Goal: Communication & Community: Answer question/provide support

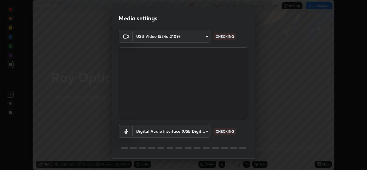
scroll to position [18, 0]
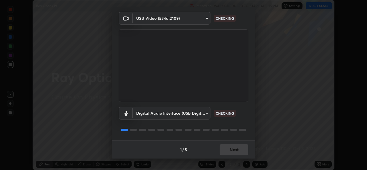
click at [226, 147] on div "1 / 5 Next" at bounding box center [183, 149] width 143 height 18
click at [227, 146] on div "1 / 5 Next" at bounding box center [183, 149] width 143 height 18
click at [227, 145] on div "1 / 5 Next" at bounding box center [183, 149] width 143 height 18
click at [228, 145] on div "1 / 5 Next" at bounding box center [183, 149] width 143 height 18
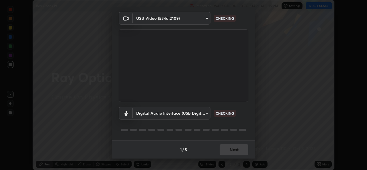
click at [230, 146] on div "1 / 5 Next" at bounding box center [183, 149] width 143 height 18
click at [231, 145] on div "1 / 5 Next" at bounding box center [183, 149] width 143 height 18
click at [231, 147] on div "1 / 5 Next" at bounding box center [183, 149] width 143 height 18
click at [219, 151] on div "1 / 5 Next" at bounding box center [183, 149] width 143 height 18
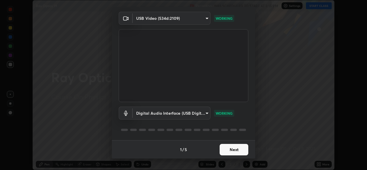
click at [220, 150] on button "Next" at bounding box center [233, 149] width 29 height 11
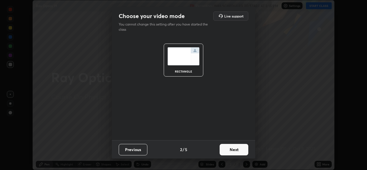
click at [221, 149] on button "Next" at bounding box center [233, 149] width 29 height 11
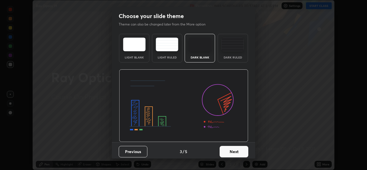
click at [223, 150] on button "Next" at bounding box center [233, 151] width 29 height 11
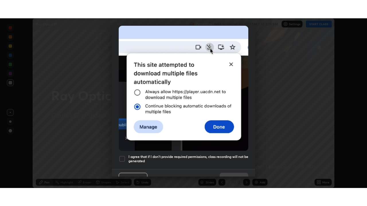
scroll to position [135, 0]
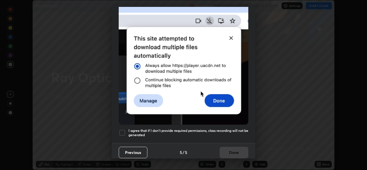
click at [121, 129] on div at bounding box center [122, 132] width 7 height 7
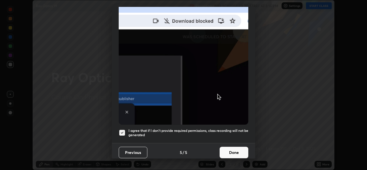
click at [227, 150] on button "Done" at bounding box center [233, 152] width 29 height 11
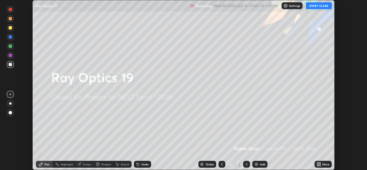
click at [319, 163] on icon at bounding box center [319, 162] width 1 height 1
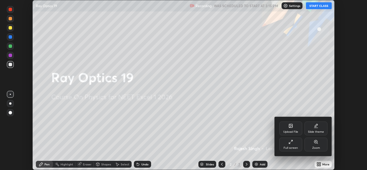
click at [295, 149] on div "Full screen" at bounding box center [290, 147] width 14 height 3
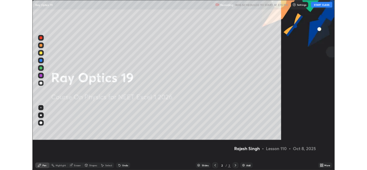
scroll to position [206, 367]
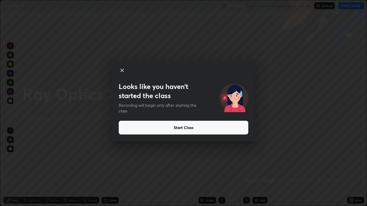
click at [189, 130] on button "Start Class" at bounding box center [184, 128] width 130 height 14
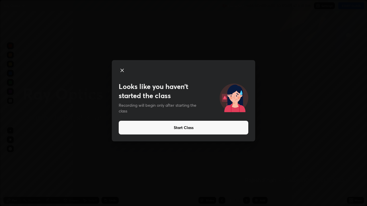
click at [189, 125] on button "Start Class" at bounding box center [184, 128] width 130 height 14
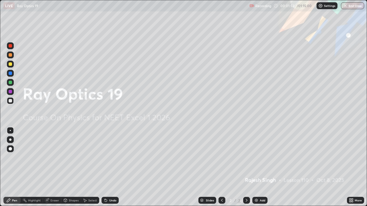
click at [351, 170] on icon at bounding box center [351, 200] width 5 height 5
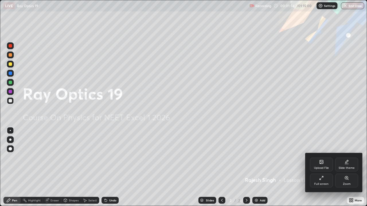
click at [324, 167] on div "Upload File" at bounding box center [321, 168] width 15 height 3
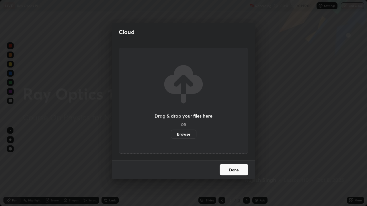
click at [190, 134] on label "Browse" at bounding box center [184, 134] width 26 height 9
click at [171, 134] on input "Browse" at bounding box center [171, 134] width 0 height 9
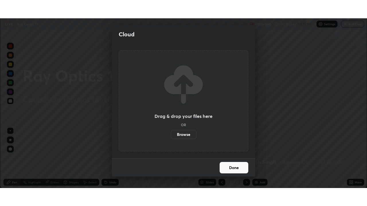
scroll to position [28482, 28285]
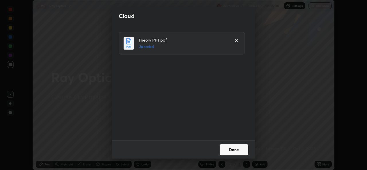
click at [233, 152] on button "Done" at bounding box center [233, 149] width 29 height 11
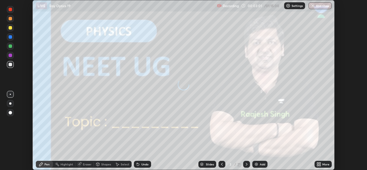
click at [318, 164] on icon at bounding box center [318, 164] width 5 height 5
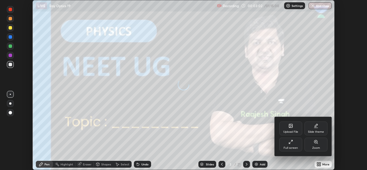
click at [292, 149] on div "Full screen" at bounding box center [290, 147] width 14 height 3
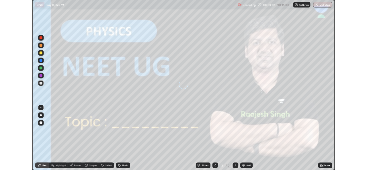
scroll to position [206, 367]
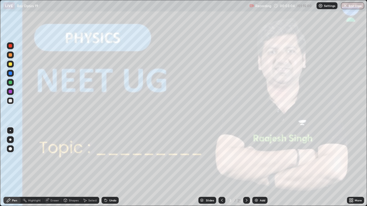
click at [246, 170] on icon at bounding box center [247, 200] width 2 height 3
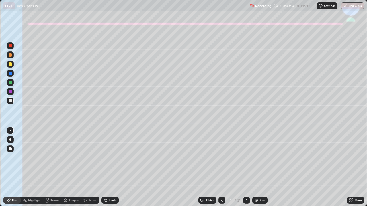
click at [11, 81] on div at bounding box center [10, 82] width 3 height 3
click at [11, 140] on div at bounding box center [10, 140] width 2 height 2
click at [9, 103] on div at bounding box center [10, 100] width 7 height 7
click at [107, 170] on div "Undo" at bounding box center [109, 200] width 17 height 7
click at [108, 170] on div "Undo" at bounding box center [109, 200] width 17 height 7
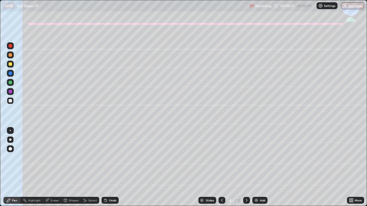
click at [69, 170] on div "Shapes" at bounding box center [70, 200] width 19 height 7
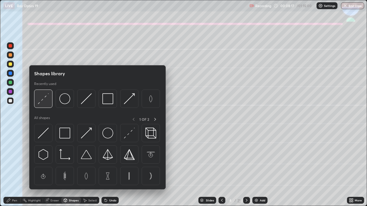
click at [40, 103] on img at bounding box center [43, 98] width 11 height 11
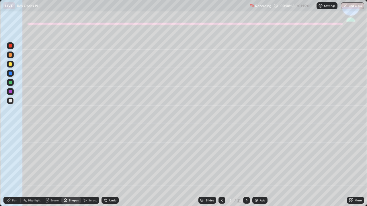
click at [11, 92] on div at bounding box center [10, 91] width 3 height 3
click at [15, 170] on div "Pen" at bounding box center [14, 200] width 5 height 3
click at [10, 55] on div at bounding box center [10, 54] width 3 height 3
click at [73, 170] on div "Shapes" at bounding box center [70, 200] width 19 height 7
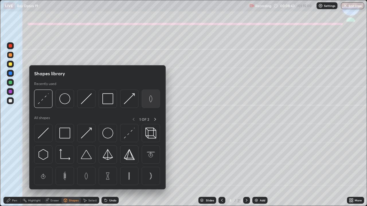
click at [150, 101] on img at bounding box center [150, 98] width 11 height 11
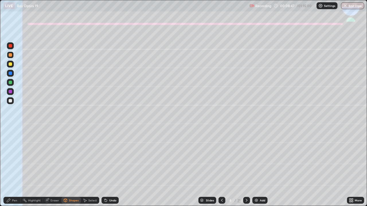
click at [74, 170] on div "Shapes" at bounding box center [70, 200] width 19 height 7
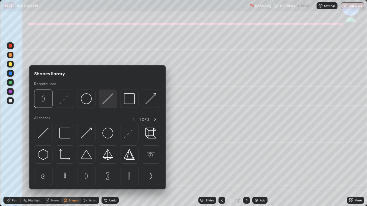
click at [102, 101] on div at bounding box center [108, 99] width 18 height 18
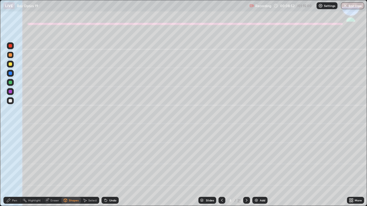
click at [10, 101] on div at bounding box center [10, 100] width 3 height 3
click at [10, 83] on div at bounding box center [10, 82] width 3 height 3
click at [16, 170] on div "Pen" at bounding box center [14, 200] width 5 height 3
click at [55, 170] on div "Eraser" at bounding box center [54, 200] width 9 height 3
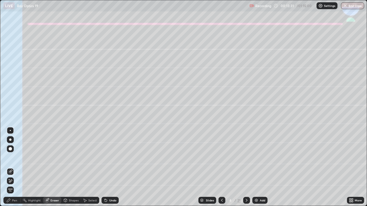
click at [57, 170] on div "Eraser" at bounding box center [54, 200] width 9 height 3
click at [18, 170] on div "Pen" at bounding box center [11, 200] width 17 height 7
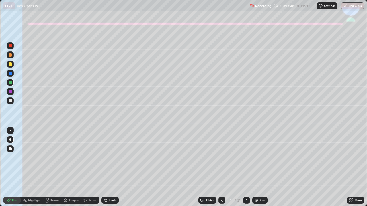
click at [109, 170] on div "Undo" at bounding box center [112, 200] width 7 height 3
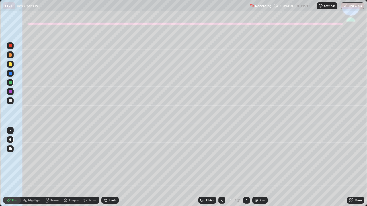
click at [113, 170] on div "Undo" at bounding box center [112, 200] width 7 height 3
click at [112, 170] on div "Undo" at bounding box center [112, 200] width 7 height 3
click at [110, 170] on div "Undo" at bounding box center [112, 200] width 7 height 3
click at [246, 170] on icon at bounding box center [247, 200] width 2 height 3
click at [10, 66] on div at bounding box center [10, 64] width 7 height 7
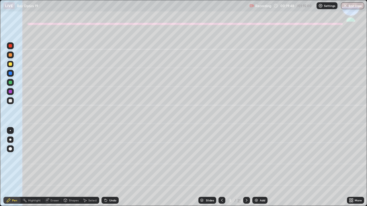
click at [12, 101] on div at bounding box center [10, 100] width 3 height 3
click at [109, 170] on div "Undo" at bounding box center [112, 200] width 7 height 3
click at [110, 170] on div "Undo" at bounding box center [109, 200] width 17 height 7
click at [107, 170] on div "Undo" at bounding box center [109, 200] width 17 height 7
click at [105, 170] on icon at bounding box center [106, 201] width 2 height 2
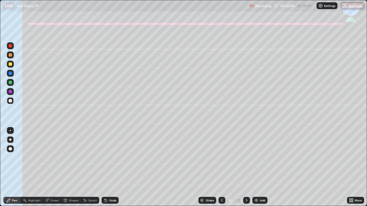
click at [105, 170] on icon at bounding box center [106, 201] width 2 height 2
click at [248, 170] on div at bounding box center [246, 200] width 7 height 7
click at [11, 64] on div at bounding box center [10, 63] width 3 height 3
click at [10, 102] on div at bounding box center [10, 100] width 3 height 3
click at [105, 170] on icon at bounding box center [106, 201] width 2 height 2
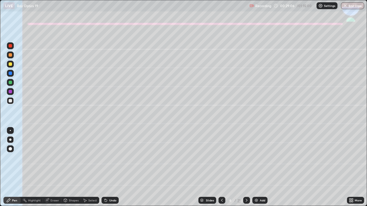
click at [105, 170] on icon at bounding box center [106, 201] width 2 height 2
click at [106, 170] on icon at bounding box center [106, 201] width 2 height 2
click at [105, 170] on icon at bounding box center [106, 201] width 2 height 2
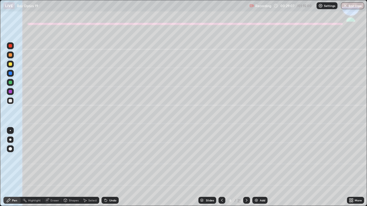
click at [106, 170] on icon at bounding box center [106, 201] width 2 height 2
click at [105, 170] on icon at bounding box center [106, 201] width 2 height 2
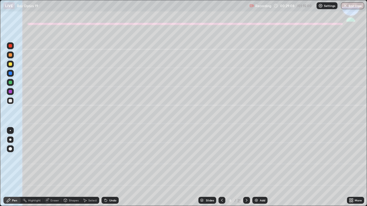
click at [103, 170] on icon at bounding box center [105, 200] width 5 height 5
click at [70, 170] on div "Shapes" at bounding box center [74, 200] width 10 height 3
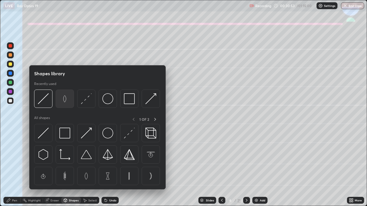
click at [64, 102] on img at bounding box center [64, 98] width 11 height 11
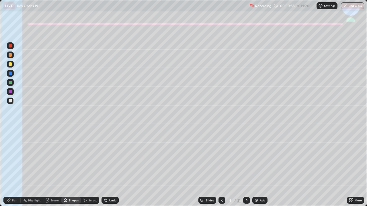
click at [11, 74] on div at bounding box center [10, 73] width 3 height 3
click at [71, 170] on div "Shapes" at bounding box center [74, 200] width 10 height 3
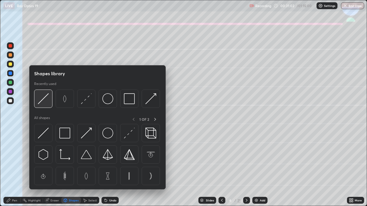
click at [43, 100] on img at bounding box center [43, 98] width 11 height 11
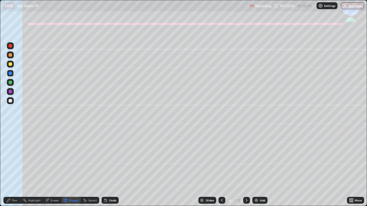
click at [10, 102] on div at bounding box center [10, 100] width 3 height 3
click at [12, 170] on div "Pen" at bounding box center [11, 200] width 17 height 7
click at [107, 170] on div "Undo" at bounding box center [109, 200] width 17 height 7
click at [71, 170] on div "Shapes" at bounding box center [70, 200] width 19 height 7
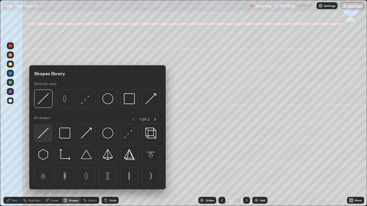
click at [45, 134] on img at bounding box center [43, 133] width 11 height 11
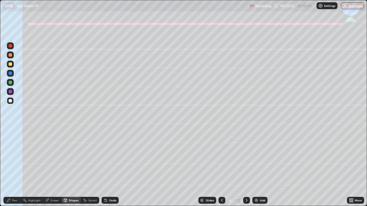
click at [13, 170] on div "Pen" at bounding box center [14, 200] width 5 height 3
click at [72, 170] on div "Shapes" at bounding box center [70, 200] width 19 height 7
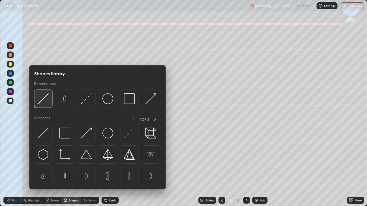
click at [46, 101] on img at bounding box center [43, 98] width 11 height 11
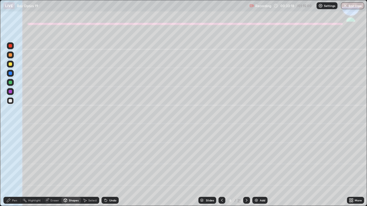
click at [14, 170] on div "Pen" at bounding box center [11, 200] width 17 height 7
click at [108, 170] on div "Undo" at bounding box center [109, 200] width 17 height 7
click at [246, 170] on icon at bounding box center [246, 200] width 5 height 5
click at [11, 55] on div at bounding box center [10, 54] width 3 height 3
click at [10, 101] on div at bounding box center [10, 100] width 3 height 3
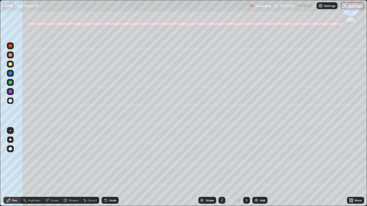
click at [108, 170] on div "Undo" at bounding box center [109, 200] width 17 height 7
click at [109, 170] on div "Undo" at bounding box center [112, 200] width 7 height 3
click at [107, 170] on div "Undo" at bounding box center [109, 200] width 17 height 7
click at [105, 170] on icon at bounding box center [106, 201] width 2 height 2
click at [107, 170] on div "Undo" at bounding box center [109, 200] width 17 height 7
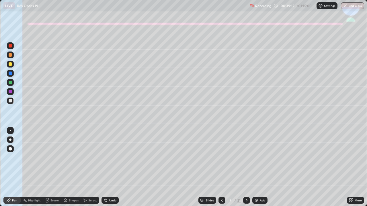
click at [221, 170] on icon at bounding box center [221, 200] width 5 height 5
click at [246, 170] on icon at bounding box center [246, 200] width 5 height 5
click at [11, 84] on div at bounding box center [10, 82] width 3 height 3
click at [11, 92] on div at bounding box center [10, 91] width 3 height 3
click at [9, 55] on div at bounding box center [10, 54] width 3 height 3
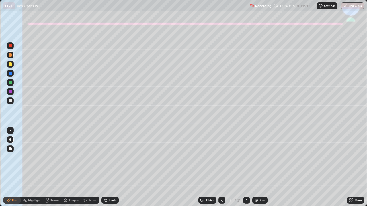
click at [107, 170] on div "Undo" at bounding box center [109, 200] width 17 height 7
click at [13, 102] on div at bounding box center [10, 100] width 7 height 7
click at [13, 93] on div at bounding box center [10, 91] width 7 height 7
click at [247, 170] on icon at bounding box center [246, 200] width 5 height 5
click at [11, 64] on div at bounding box center [10, 63] width 3 height 3
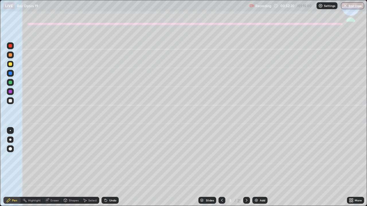
click at [10, 101] on div at bounding box center [10, 100] width 3 height 3
click at [105, 170] on icon at bounding box center [105, 199] width 1 height 1
click at [221, 170] on icon at bounding box center [221, 200] width 5 height 5
click at [222, 170] on icon at bounding box center [221, 200] width 5 height 5
click at [246, 170] on icon at bounding box center [246, 200] width 5 height 5
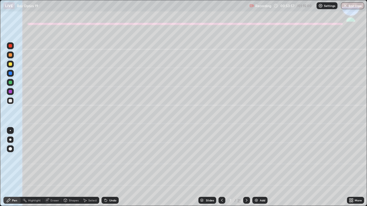
click at [246, 170] on icon at bounding box center [246, 200] width 5 height 5
click at [245, 170] on icon at bounding box center [246, 200] width 5 height 5
click at [10, 64] on div at bounding box center [10, 63] width 3 height 3
click at [112, 170] on div "Undo" at bounding box center [112, 200] width 7 height 3
click at [111, 170] on div "Undo" at bounding box center [112, 200] width 7 height 3
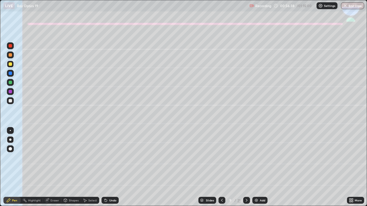
click at [9, 102] on div at bounding box center [10, 100] width 3 height 3
click at [105, 170] on icon at bounding box center [105, 200] width 5 height 5
click at [223, 170] on icon at bounding box center [221, 200] width 5 height 5
click at [220, 170] on icon at bounding box center [221, 200] width 5 height 5
click at [220, 170] on div at bounding box center [221, 200] width 7 height 7
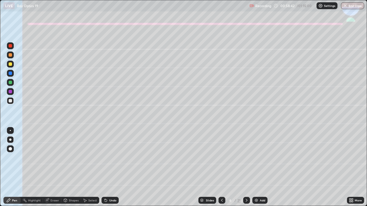
click at [222, 170] on icon at bounding box center [221, 200] width 5 height 5
click at [246, 170] on icon at bounding box center [246, 200] width 5 height 5
click at [11, 92] on div at bounding box center [10, 91] width 3 height 3
click at [245, 170] on icon at bounding box center [246, 200] width 5 height 5
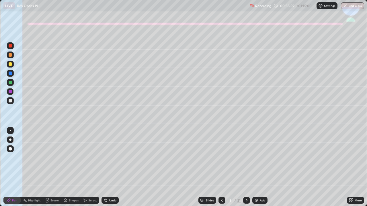
click at [246, 170] on icon at bounding box center [246, 200] width 5 height 5
click at [8, 103] on div at bounding box center [10, 100] width 7 height 7
click at [110, 170] on div "Undo" at bounding box center [112, 200] width 7 height 3
click at [109, 170] on div "Undo" at bounding box center [112, 200] width 7 height 3
click at [108, 170] on div "Undo" at bounding box center [109, 200] width 17 height 7
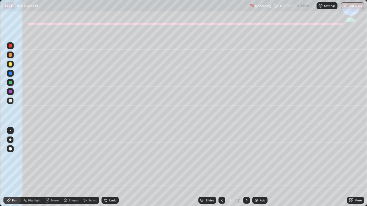
click at [106, 170] on icon at bounding box center [105, 200] width 5 height 5
click at [105, 170] on icon at bounding box center [105, 199] width 1 height 1
click at [107, 170] on icon at bounding box center [105, 200] width 5 height 5
click at [105, 170] on icon at bounding box center [105, 199] width 1 height 1
click at [110, 170] on div "Undo" at bounding box center [112, 200] width 7 height 3
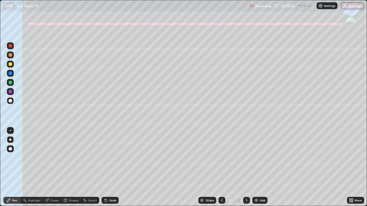
click at [354, 8] on button "End Class" at bounding box center [352, 5] width 23 height 7
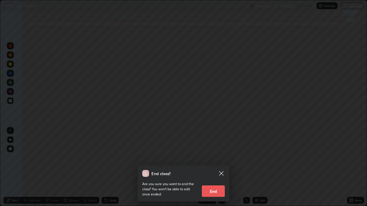
click at [217, 170] on button "End" at bounding box center [213, 191] width 23 height 11
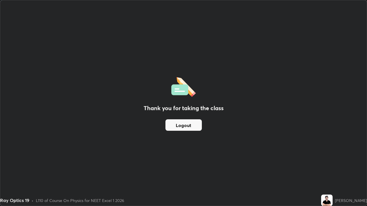
click at [184, 124] on button "Logout" at bounding box center [183, 124] width 36 height 11
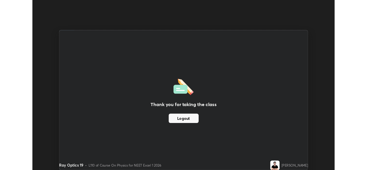
scroll to position [28482, 28285]
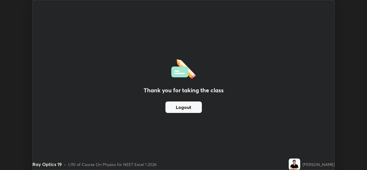
click at [186, 109] on button "Logout" at bounding box center [183, 106] width 36 height 11
click at [184, 108] on button "Logout" at bounding box center [183, 106] width 36 height 11
click at [183, 108] on button "Logout" at bounding box center [183, 106] width 36 height 11
click at [179, 109] on button "Logout" at bounding box center [183, 106] width 36 height 11
click at [177, 109] on button "Logout" at bounding box center [183, 106] width 36 height 11
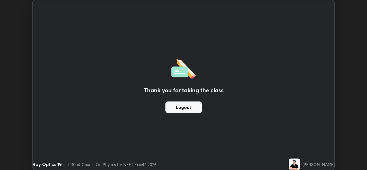
click at [176, 108] on button "Logout" at bounding box center [183, 106] width 36 height 11
click at [166, 110] on button "Logout" at bounding box center [183, 106] width 36 height 11
click at [165, 109] on button "Logout" at bounding box center [183, 106] width 36 height 11
click at [161, 124] on div "Thank you for taking the class Logout" at bounding box center [183, 84] width 301 height 169
